Goal: Consume media (video, audio): Consume media (video, audio)

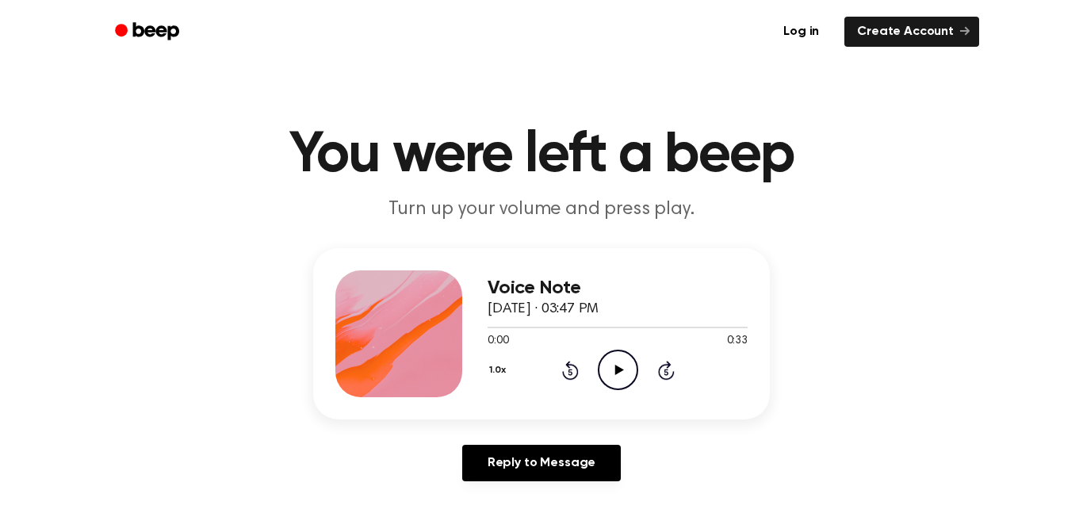
click at [626, 376] on icon "Play Audio" at bounding box center [618, 370] width 40 height 40
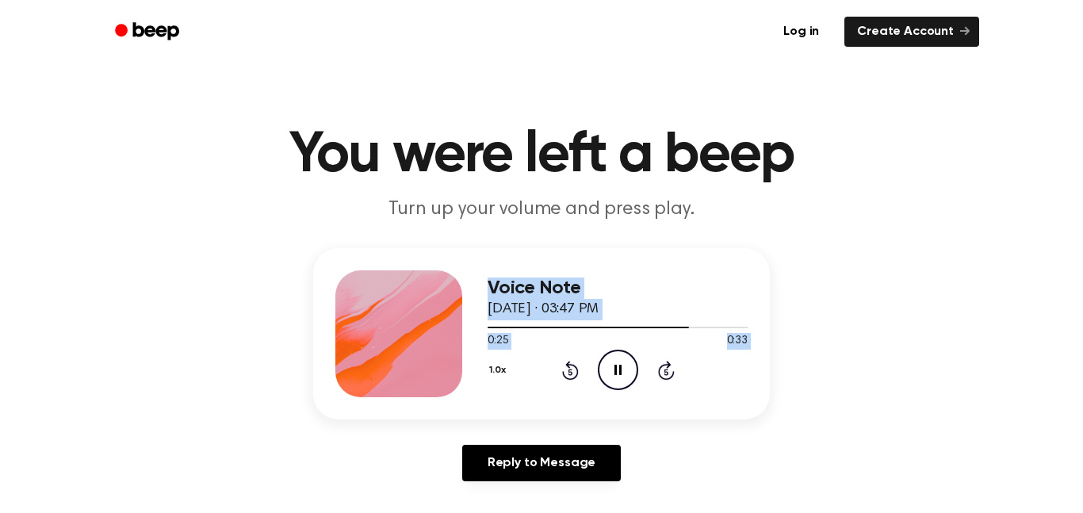
drag, startPoint x: 466, startPoint y: 371, endPoint x: 484, endPoint y: 372, distance: 18.3
click at [484, 372] on div "Voice Note September 18, 2025 · 03:47 PM 0:25 0:33 Your browser does not suppor…" at bounding box center [541, 333] width 457 height 171
click at [625, 380] on icon "Play Audio" at bounding box center [618, 370] width 40 height 40
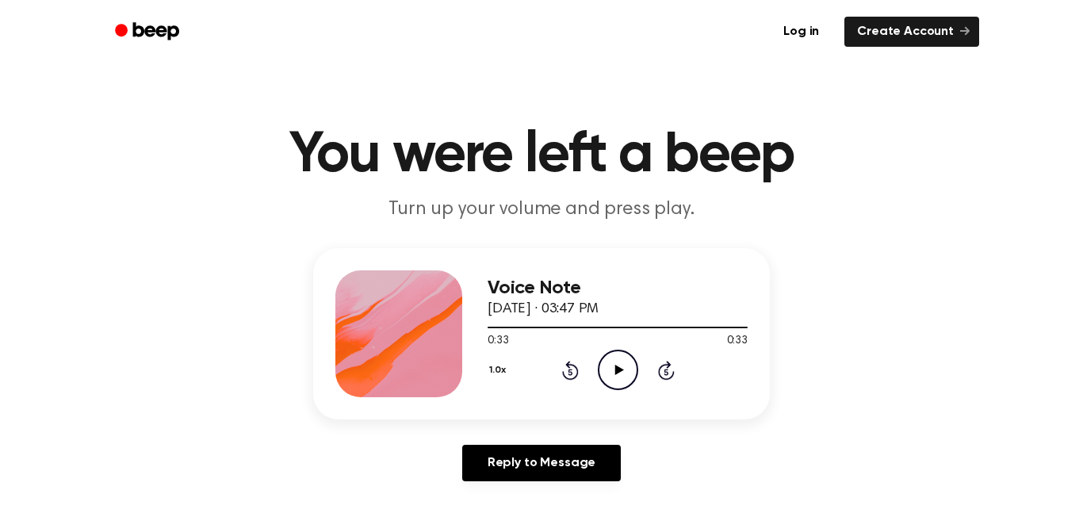
click at [599, 366] on icon "Play Audio" at bounding box center [618, 370] width 40 height 40
click at [630, 386] on icon "Play Audio" at bounding box center [618, 370] width 40 height 40
click at [626, 377] on icon "Pause Audio" at bounding box center [618, 370] width 40 height 40
click at [617, 364] on icon "Play Audio" at bounding box center [618, 370] width 40 height 40
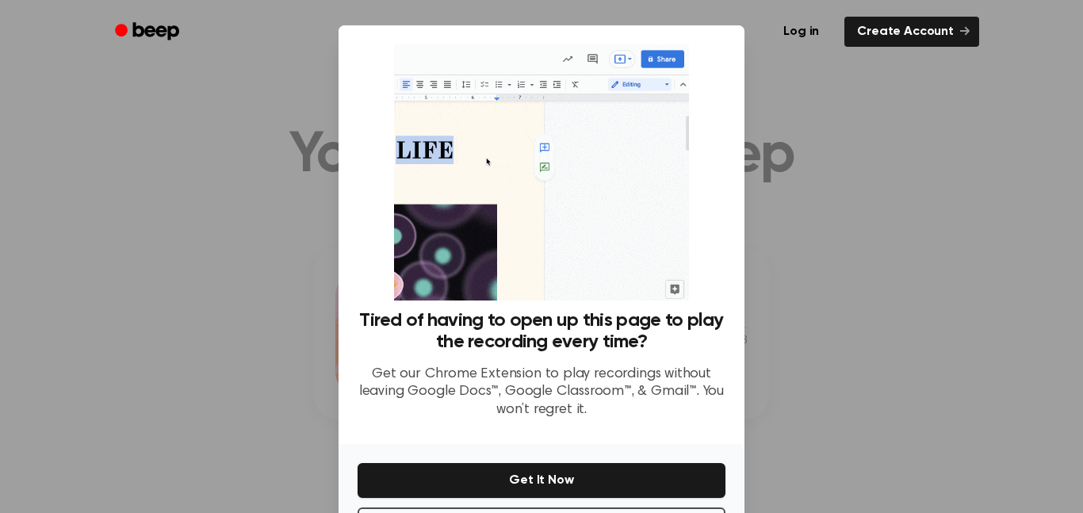
click at [881, 376] on div at bounding box center [541, 256] width 1083 height 513
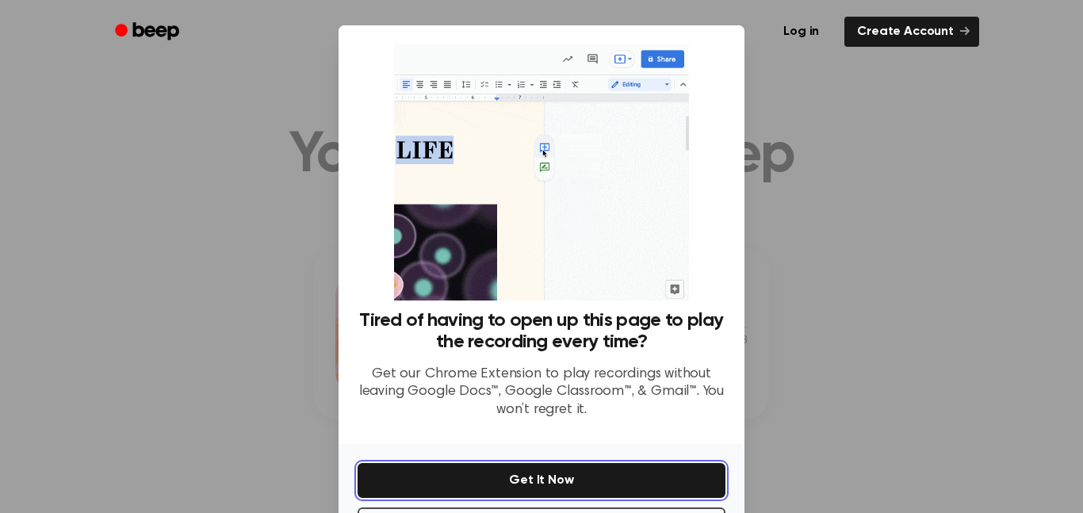
click at [615, 495] on button "Get It Now" at bounding box center [541, 480] width 368 height 35
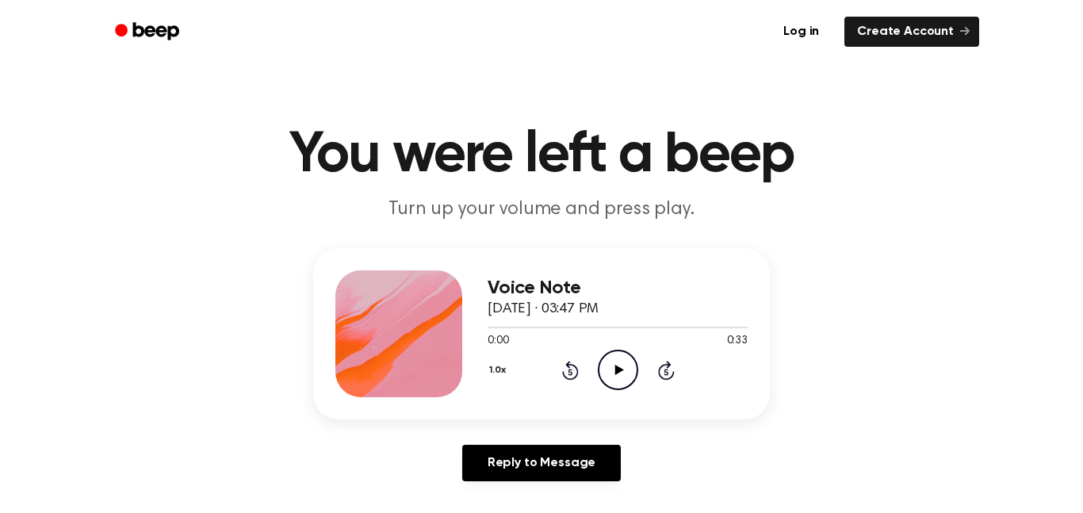
click at [628, 368] on icon "Play Audio" at bounding box center [618, 370] width 40 height 40
